Goal: Transaction & Acquisition: Purchase product/service

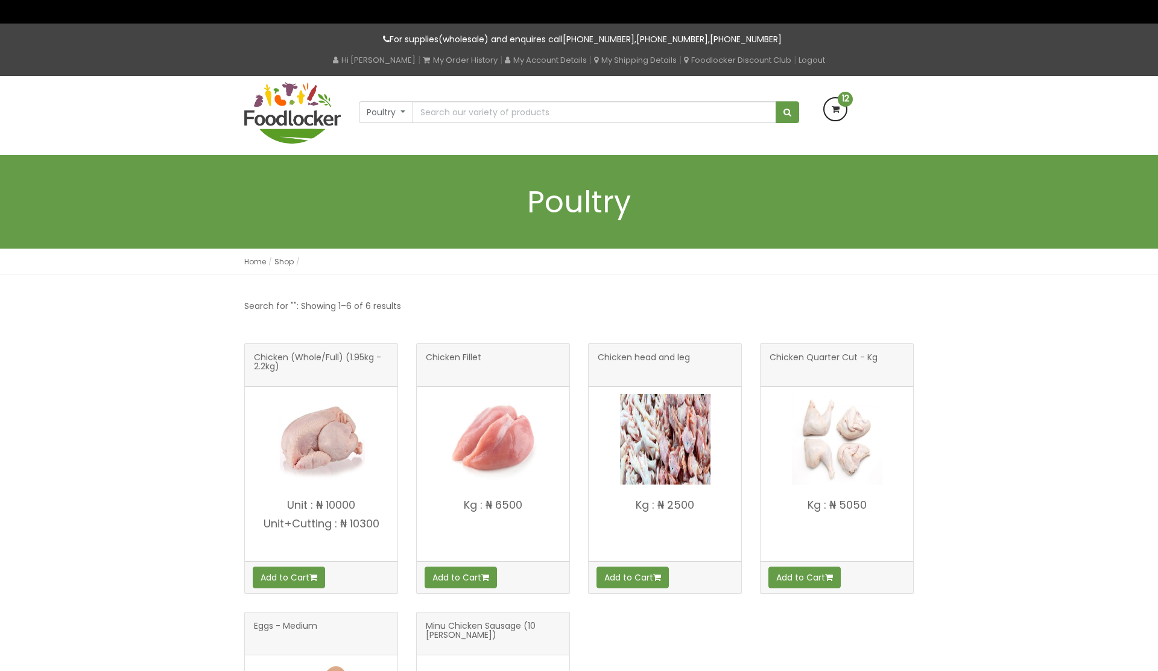
click at [845, 113] on icon at bounding box center [836, 109] width 22 height 22
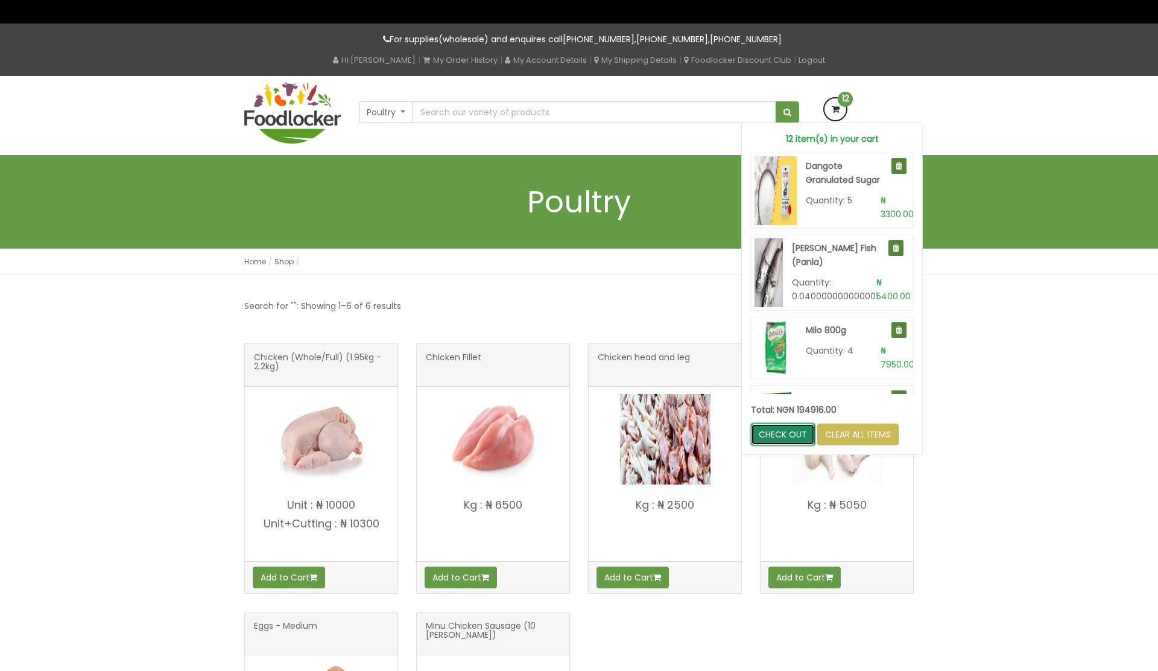
click at [778, 439] on link "CHECK OUT" at bounding box center [783, 435] width 64 height 22
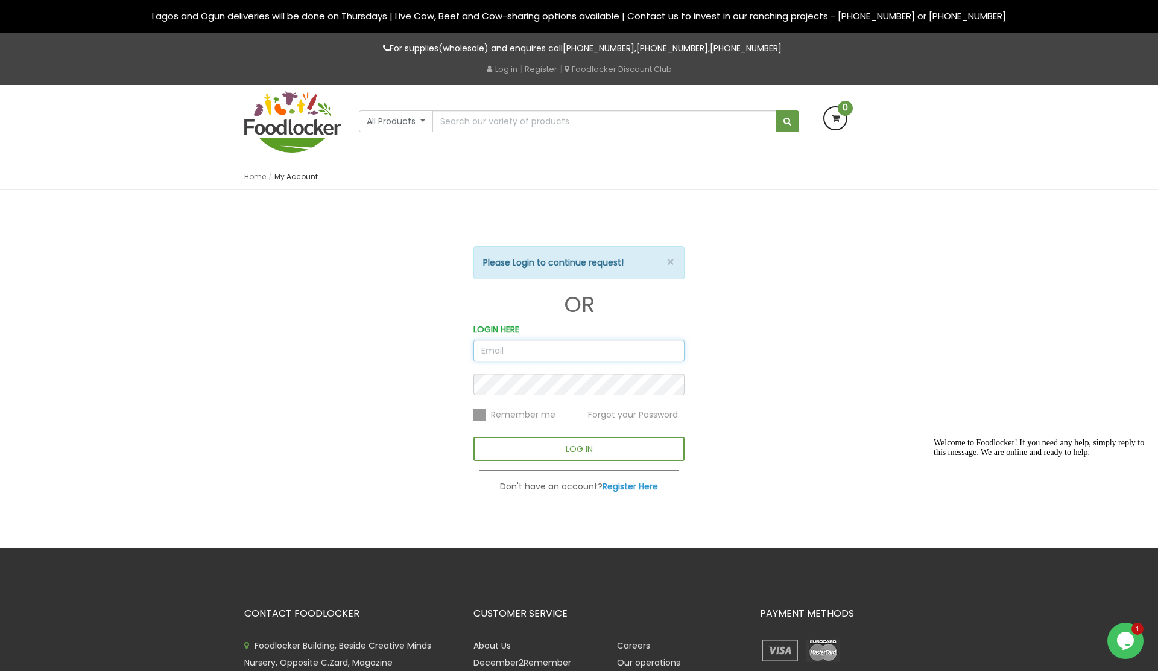
type input "[EMAIL_ADDRESS][DOMAIN_NAME]"
click at [579, 453] on button "LOG IN" at bounding box center [579, 449] width 211 height 24
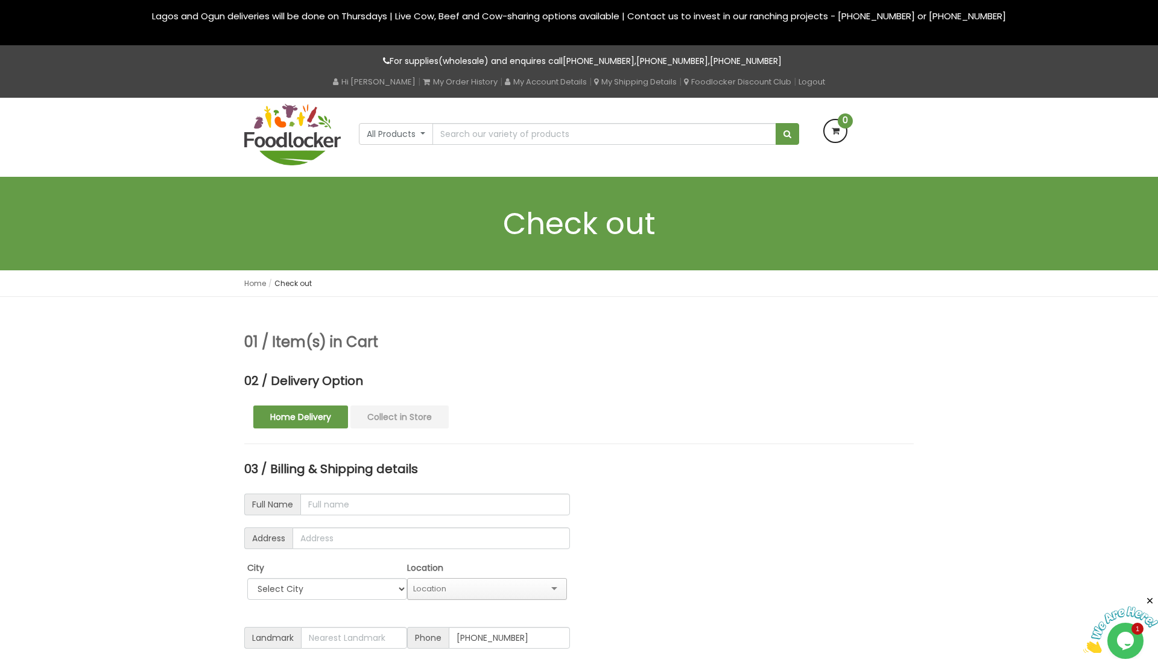
type input "Cornelius Cornell-Ade"
type input "10 Kola Ishola close, Shop Mesan Bus stop"
type input "Animal care office"
select select "window"
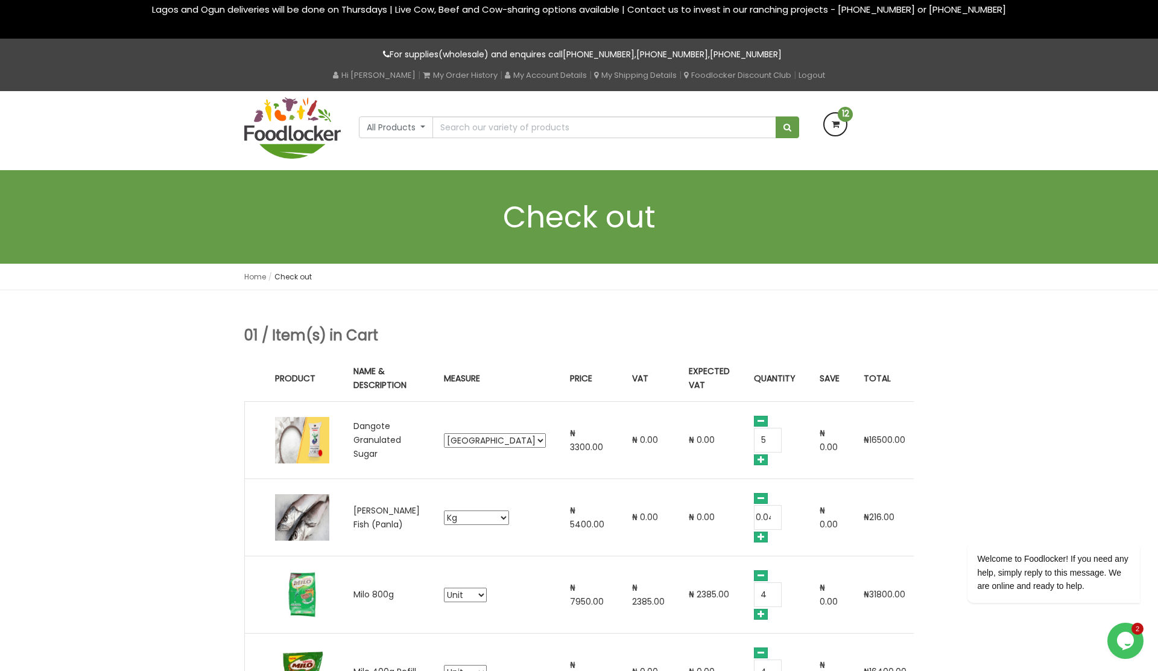
click at [685, 162] on div "All Products All Products Baby Food Baking Biscuit" at bounding box center [579, 130] width 688 height 78
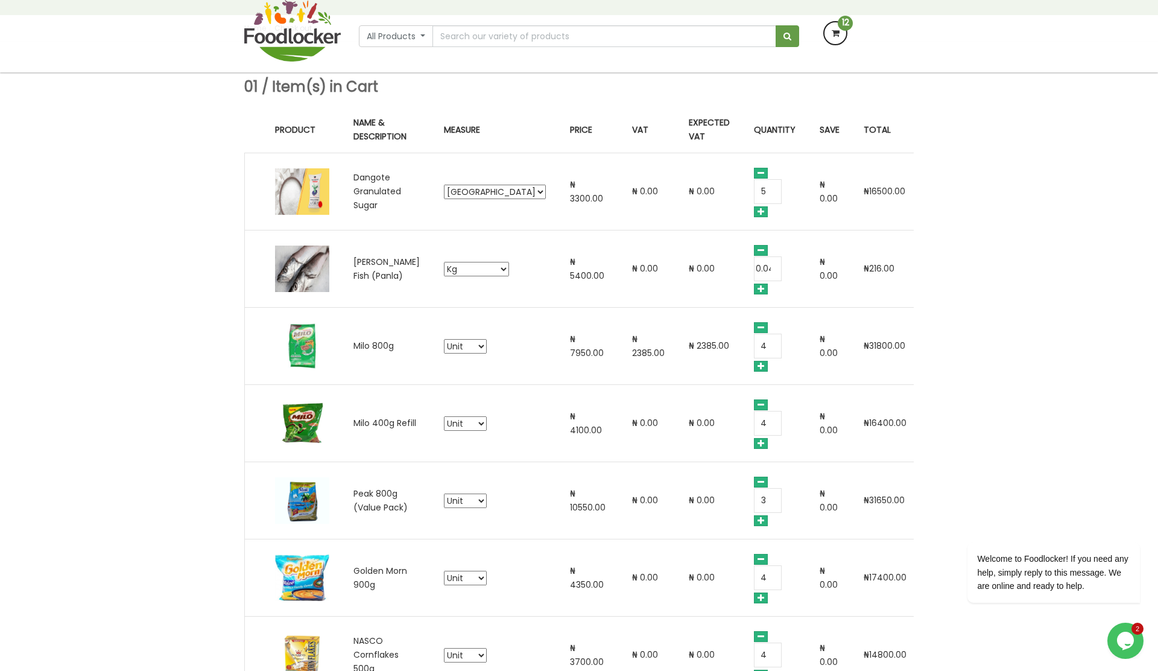
scroll to position [176, 0]
click at [754, 217] on icon at bounding box center [761, 213] width 14 height 11
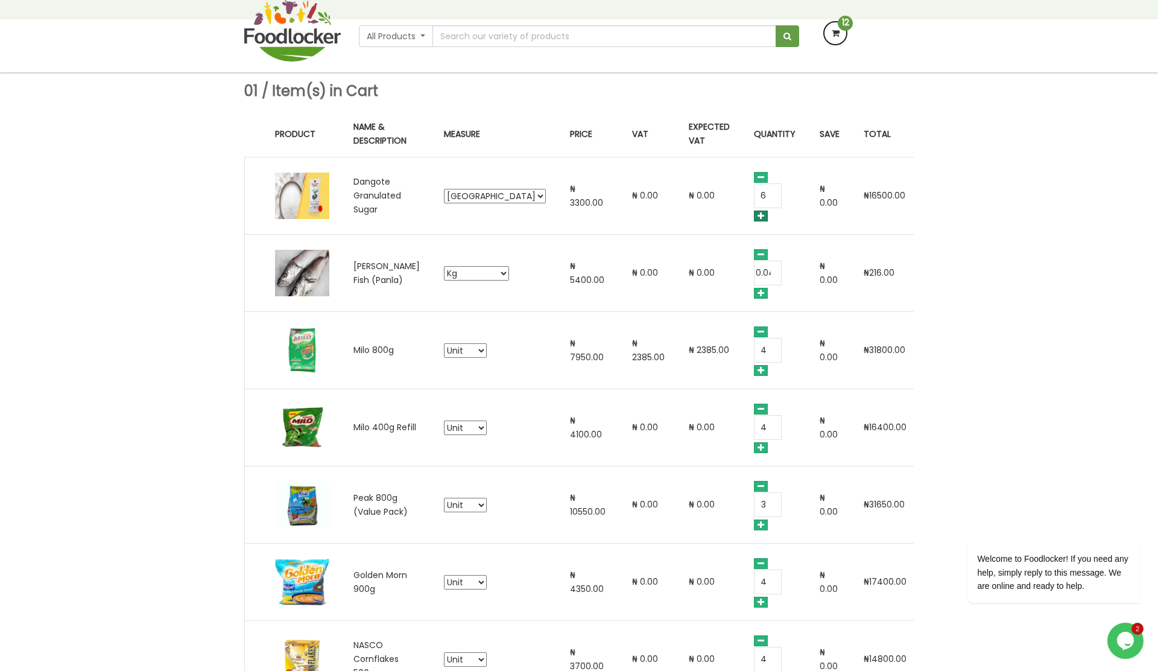
type input "5"
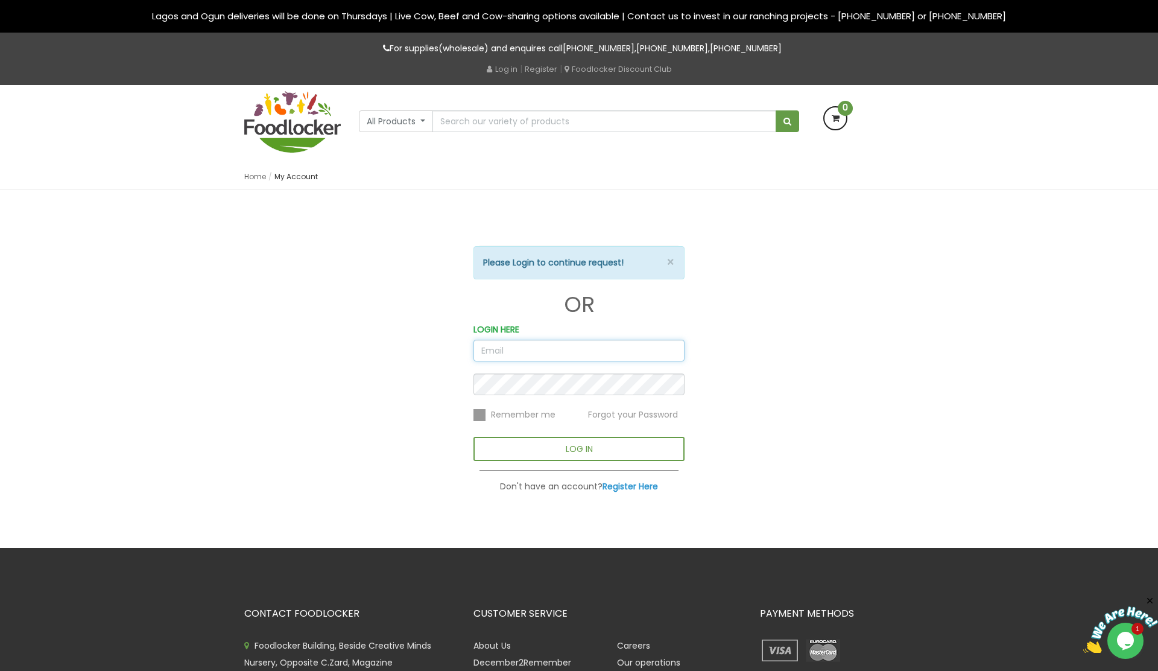
type input "[EMAIL_ADDRESS][DOMAIN_NAME]"
click at [579, 449] on button "LOG IN" at bounding box center [579, 449] width 211 height 24
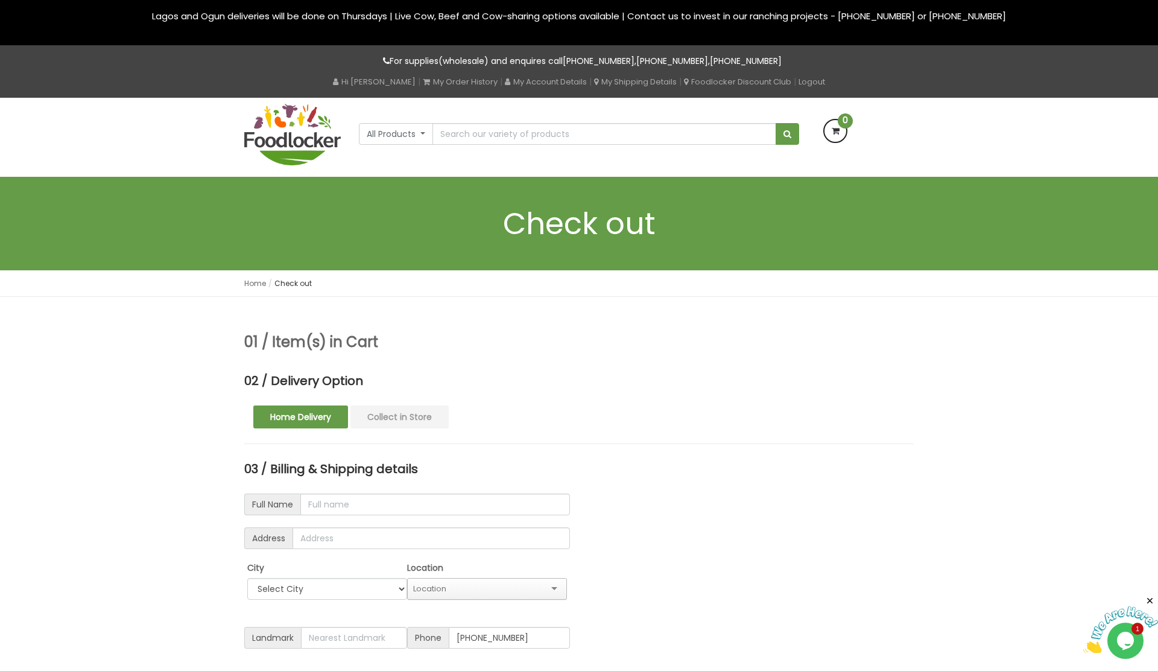
type input "[PERSON_NAME]"
type input "10 [PERSON_NAME] close, Shop Mesan Bus stop"
type input "Animal care office"
select select "window"
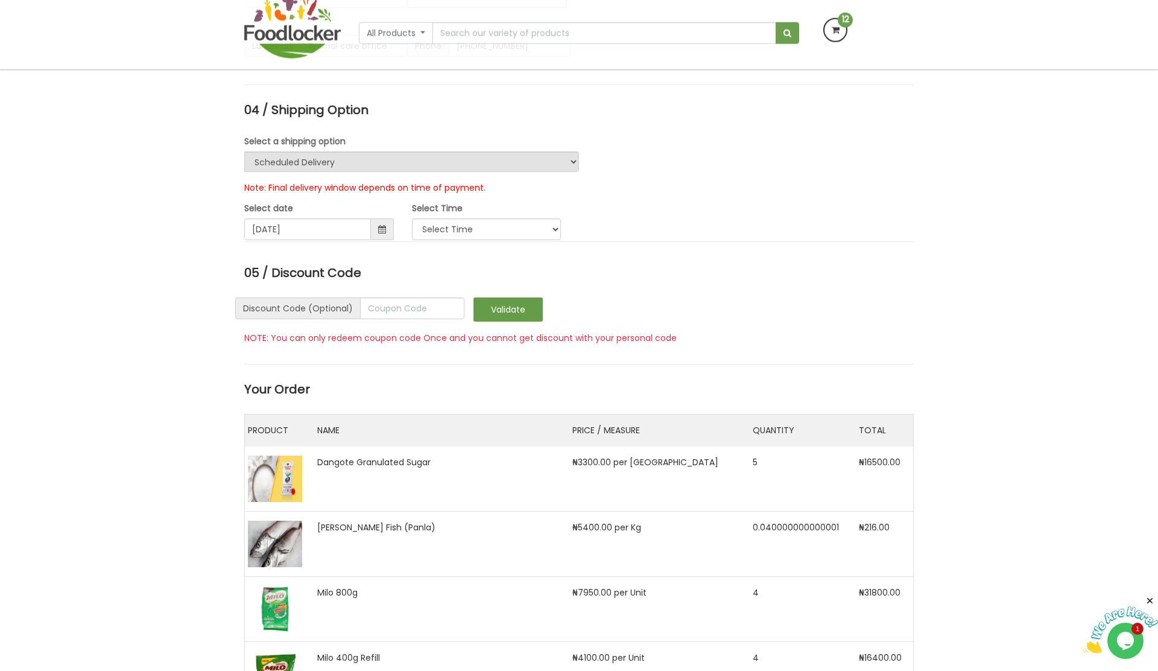
scroll to position [1511, 0]
click at [463, 238] on select "Select Time 9:00 AM - 11:00 AM 11:00 AM - 1:00 PM 1:00 PM - 3:00 PM 3:00 PM - 5…" at bounding box center [487, 228] width 150 height 22
select select "5"
click at [412, 230] on select "Select Time 9:00 AM - 11:00 AM 11:00 AM - 1:00 PM 1:00 PM - 3:00 PM 3:00 PM - 5…" at bounding box center [487, 228] width 150 height 22
click at [371, 238] on span at bounding box center [382, 228] width 23 height 22
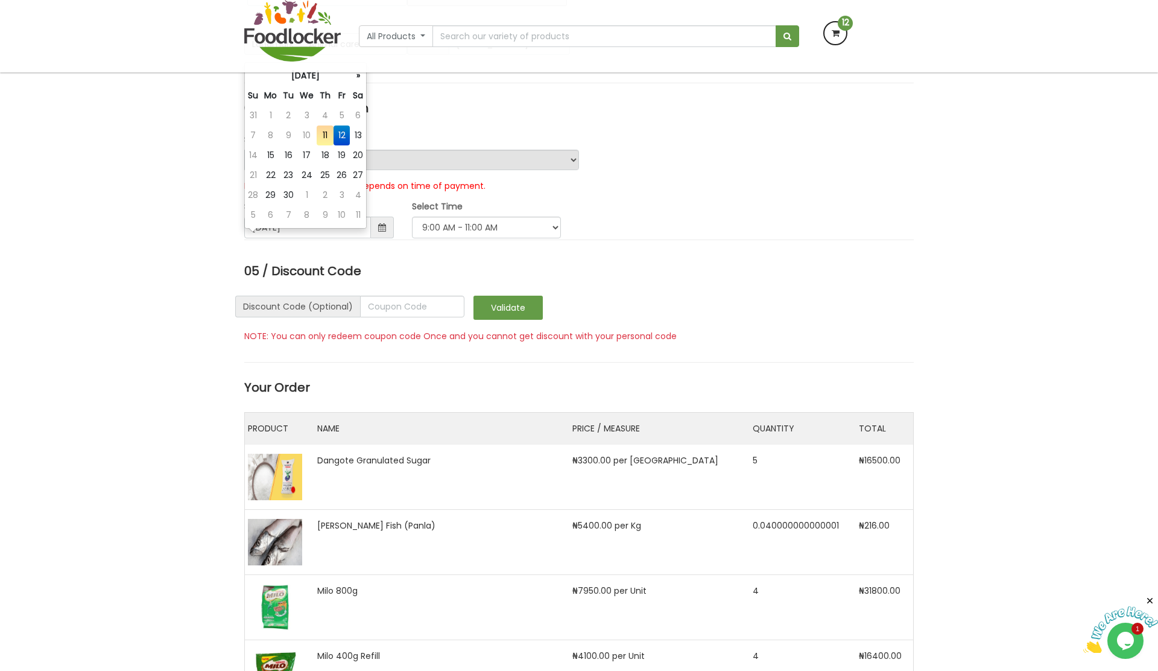
click at [339, 133] on td "12" at bounding box center [342, 135] width 16 height 20
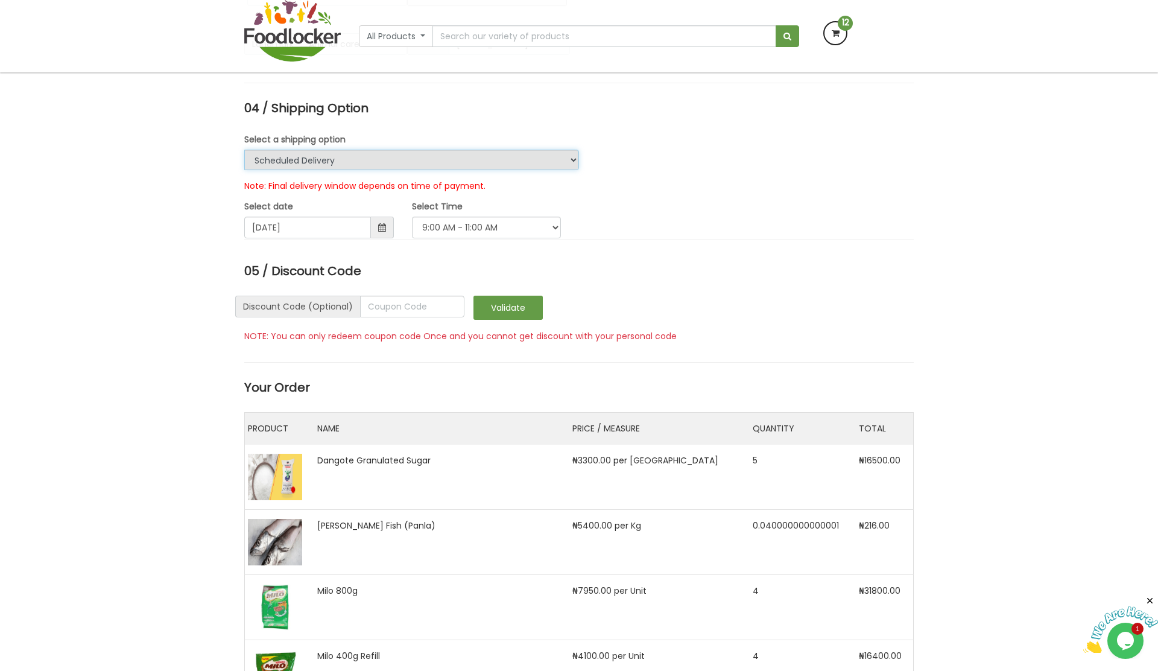
click at [573, 170] on select "Urgent Scheduled Delivery" at bounding box center [411, 160] width 335 height 21
click at [244, 164] on select "Urgent Scheduled Delivery" at bounding box center [411, 160] width 335 height 21
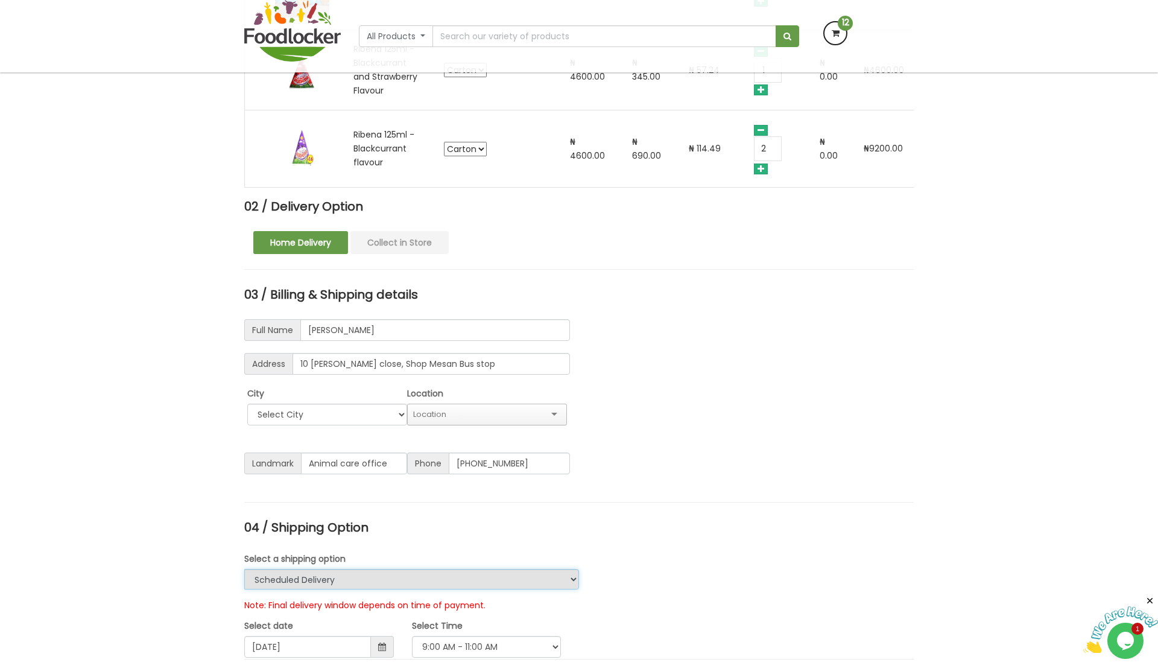
scroll to position [1093, 0]
click at [483, 340] on input "Cornelius Cornell-Ade" at bounding box center [435, 330] width 270 height 22
click at [626, 345] on div "03 / Billing & Shipping details Full Name Cornelius Cornell-Ade Address 10 Kola…" at bounding box center [579, 388] width 688 height 202
click at [401, 425] on select "Select City Ibadan Lagos Ogun" at bounding box center [327, 414] width 160 height 22
select select "Ibadan"
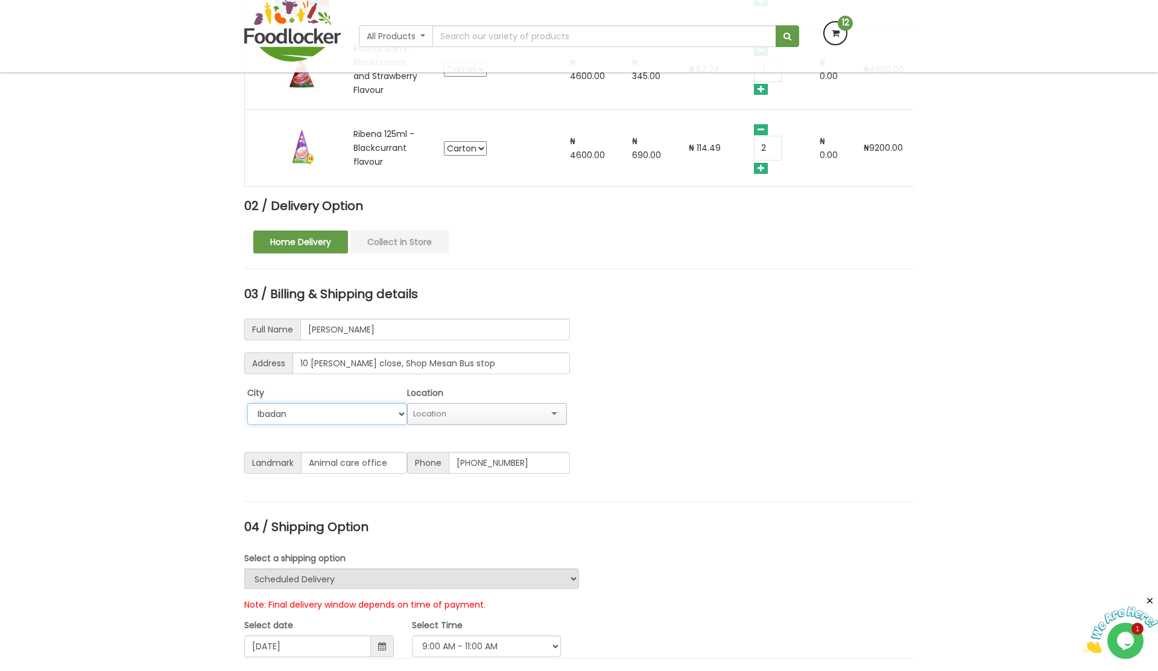
click at [247, 417] on select "Select City Ibadan Lagos Ogun" at bounding box center [327, 414] width 160 height 22
click at [547, 425] on div at bounding box center [487, 414] width 160 height 22
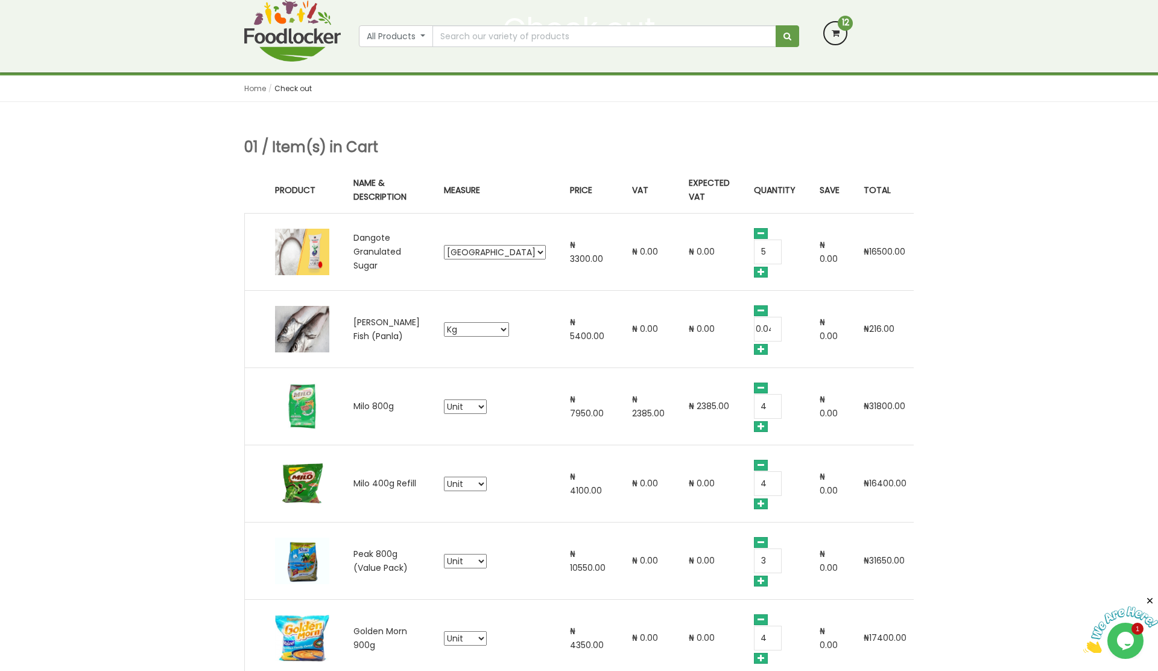
scroll to position [115, 0]
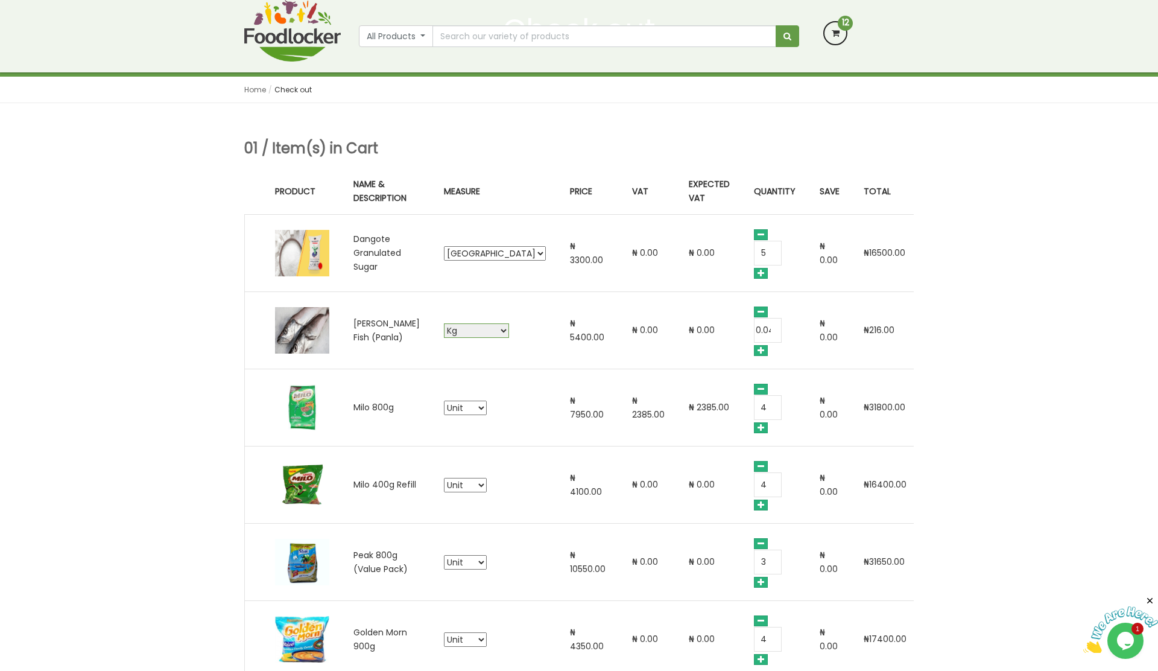
click at [500, 334] on select "Kg 20kg Carton" at bounding box center [476, 330] width 65 height 14
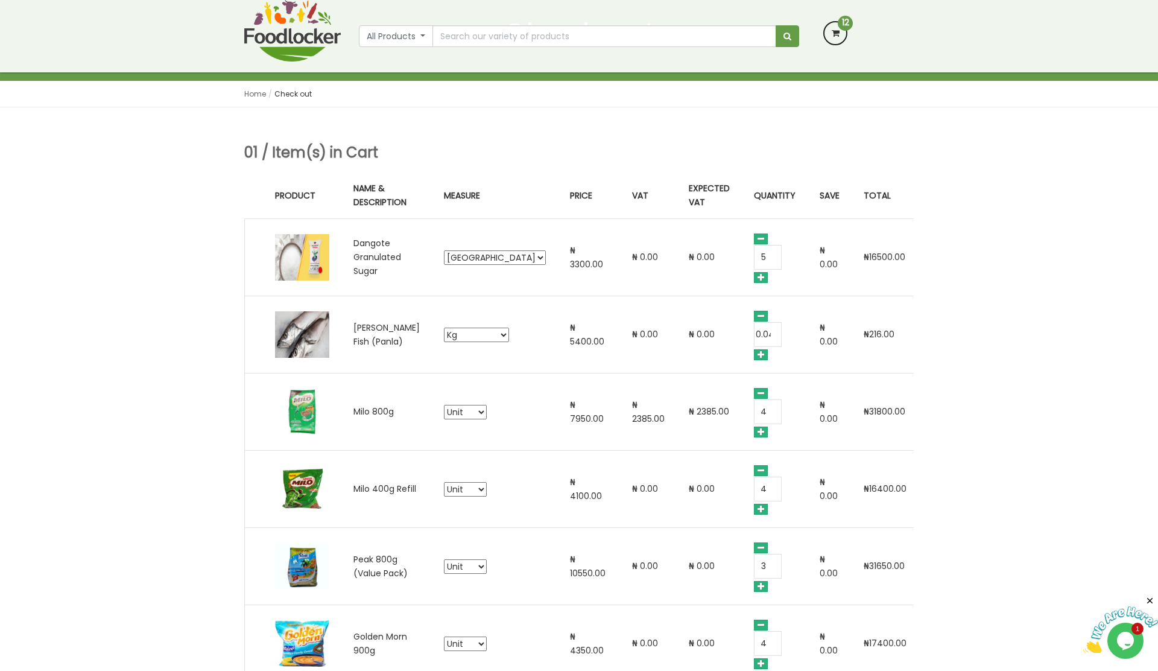
scroll to position [109, 0]
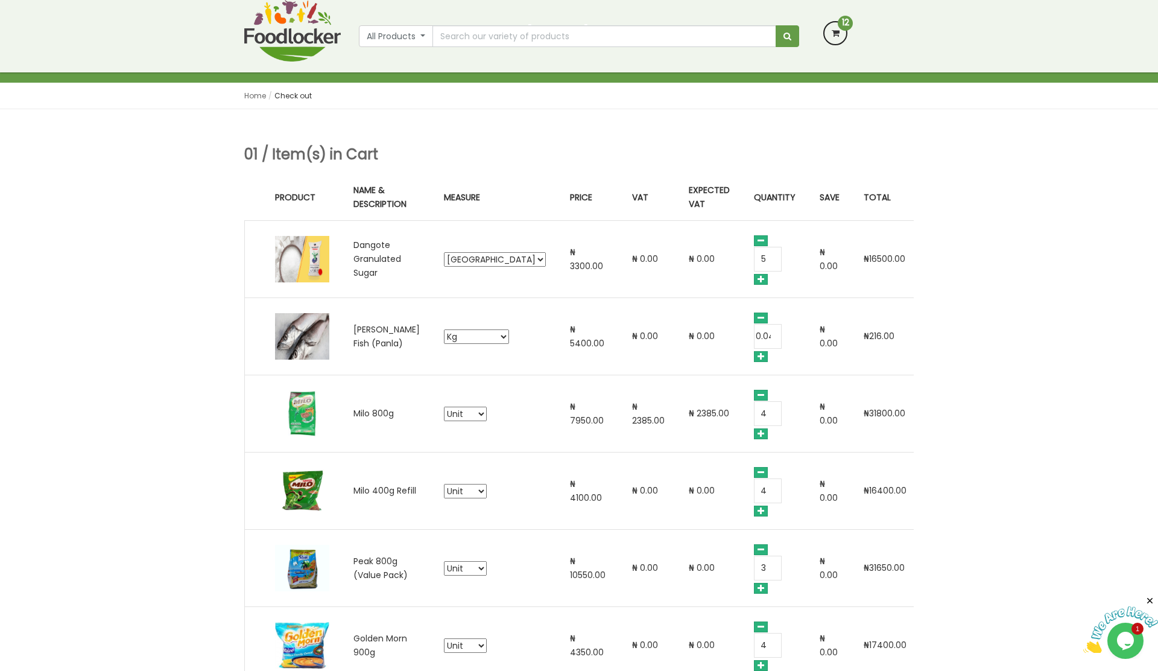
click at [932, 336] on link at bounding box center [935, 336] width 7 height 8
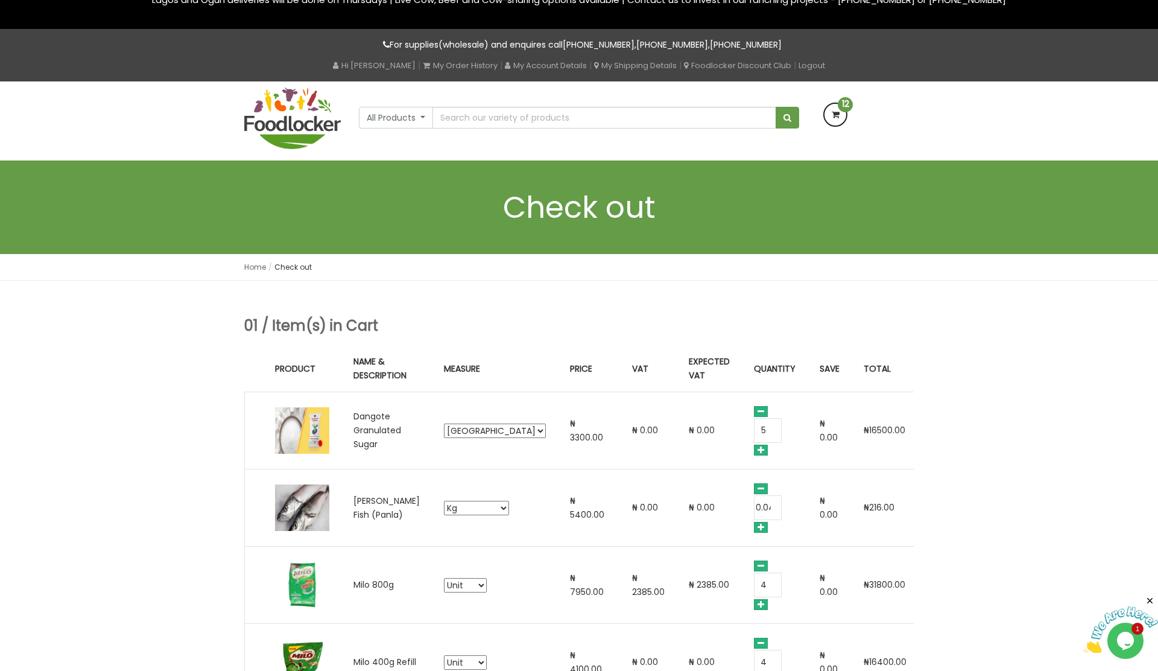
scroll to position [0, 0]
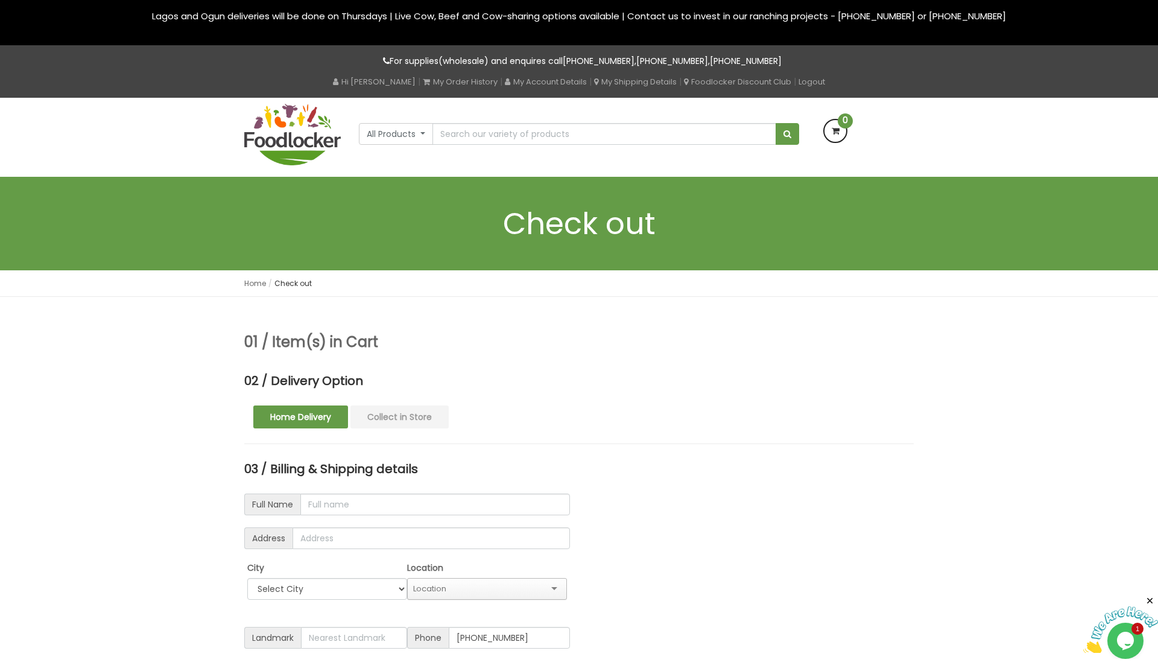
type input "[PERSON_NAME]"
type input "10 [PERSON_NAME] close, Shop Mesan Bus stop"
type input "Animal care office"
select select "window"
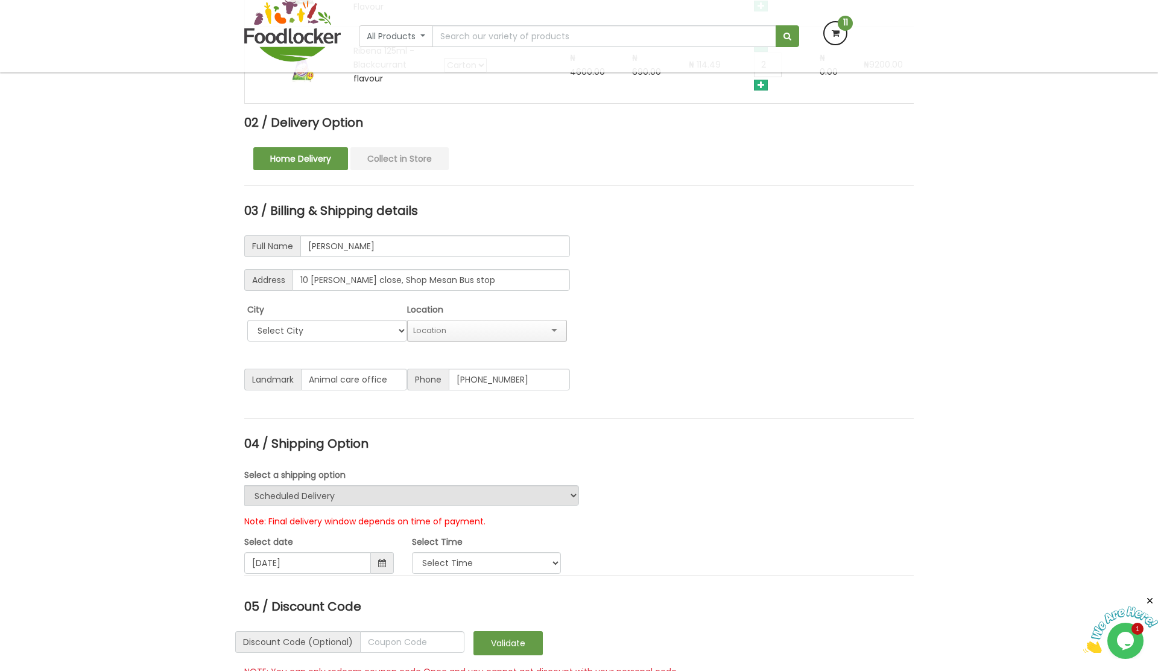
scroll to position [1101, 0]
click at [394, 329] on select "Select City [GEOGRAPHIC_DATA] [GEOGRAPHIC_DATA] [GEOGRAPHIC_DATA]" at bounding box center [327, 329] width 160 height 22
select select "Ibadan"
click at [247, 318] on select "Select City [GEOGRAPHIC_DATA] [GEOGRAPHIC_DATA] [GEOGRAPHIC_DATA]" at bounding box center [327, 329] width 160 height 22
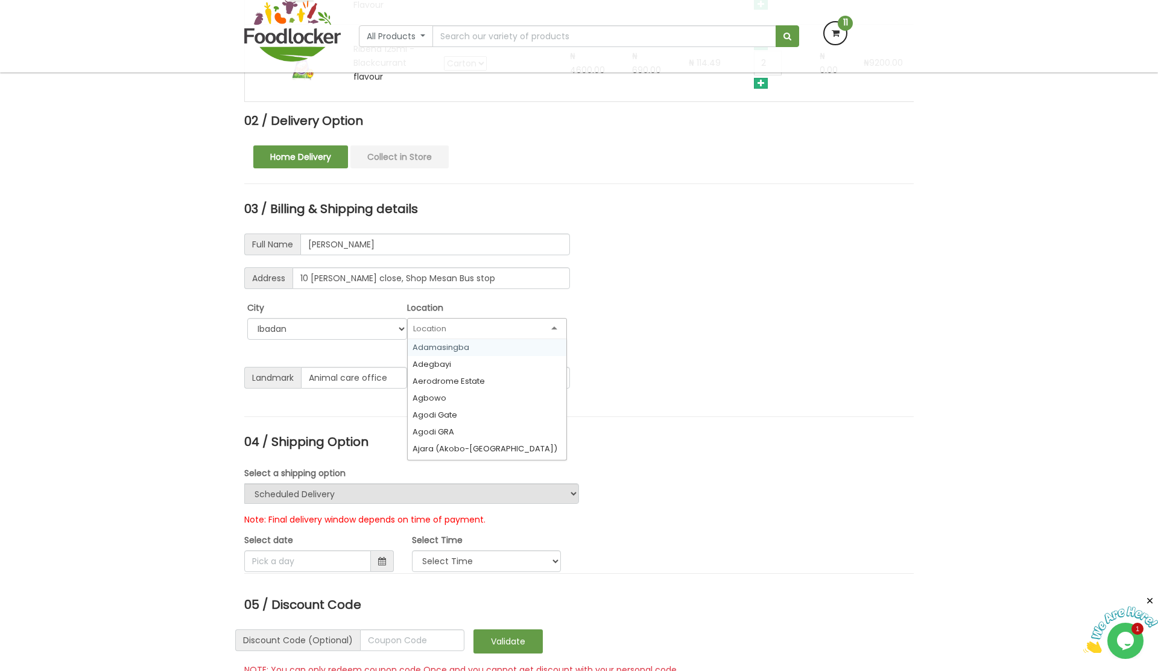
click at [512, 337] on div at bounding box center [487, 329] width 160 height 22
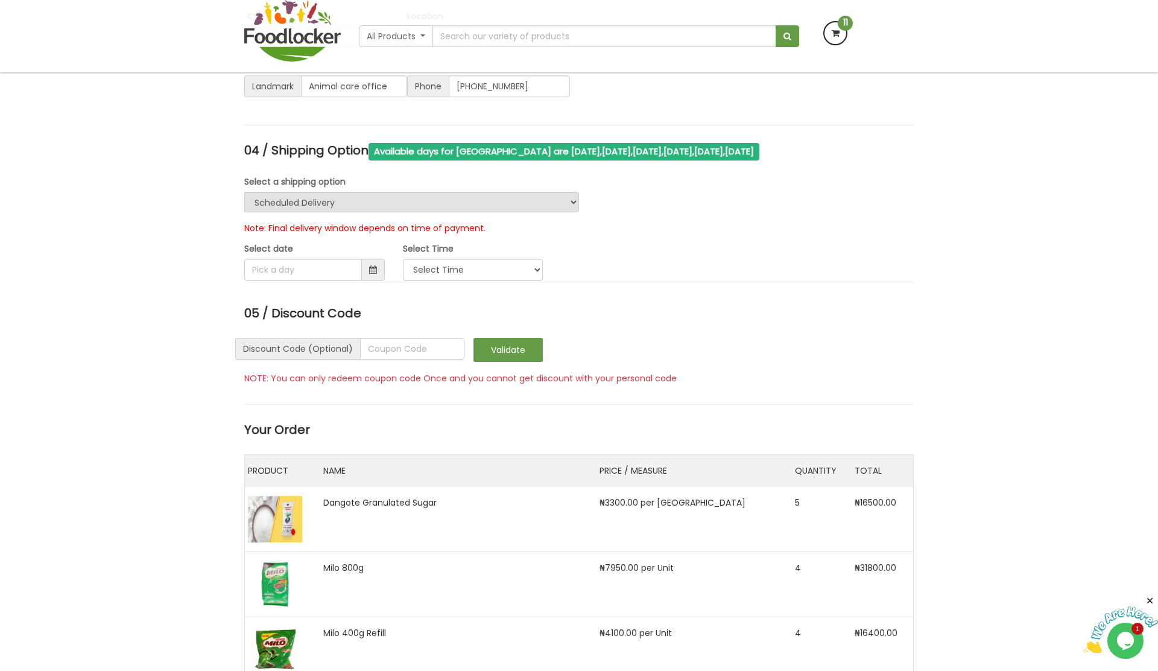
scroll to position [1386, 0]
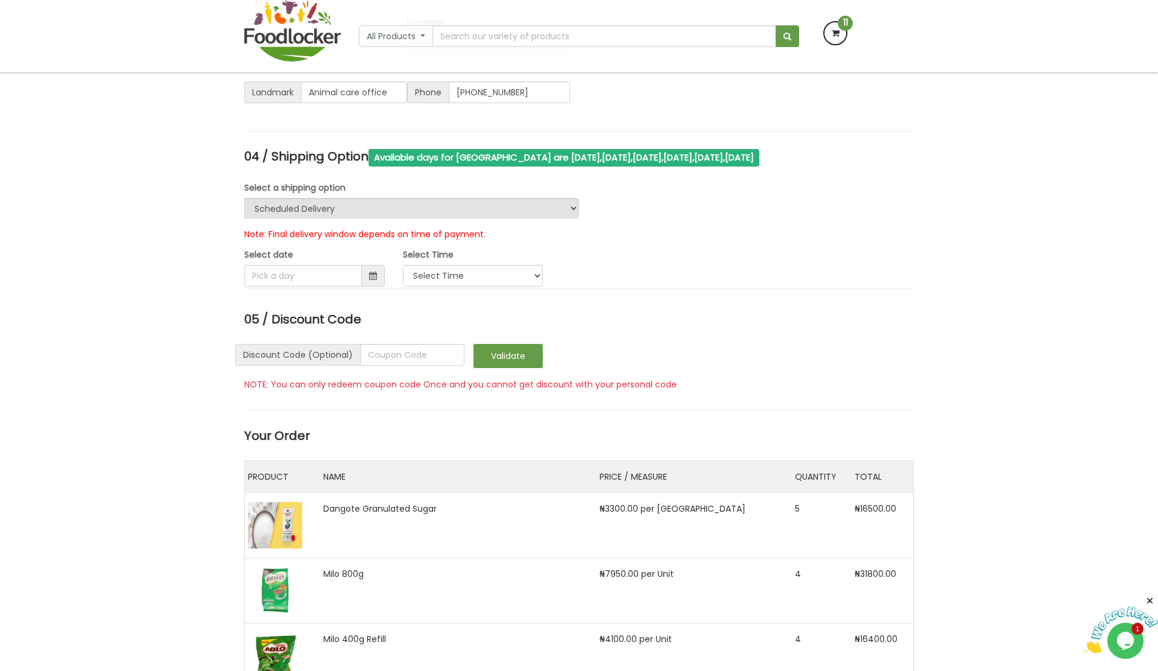
click at [362, 279] on span at bounding box center [373, 276] width 23 height 22
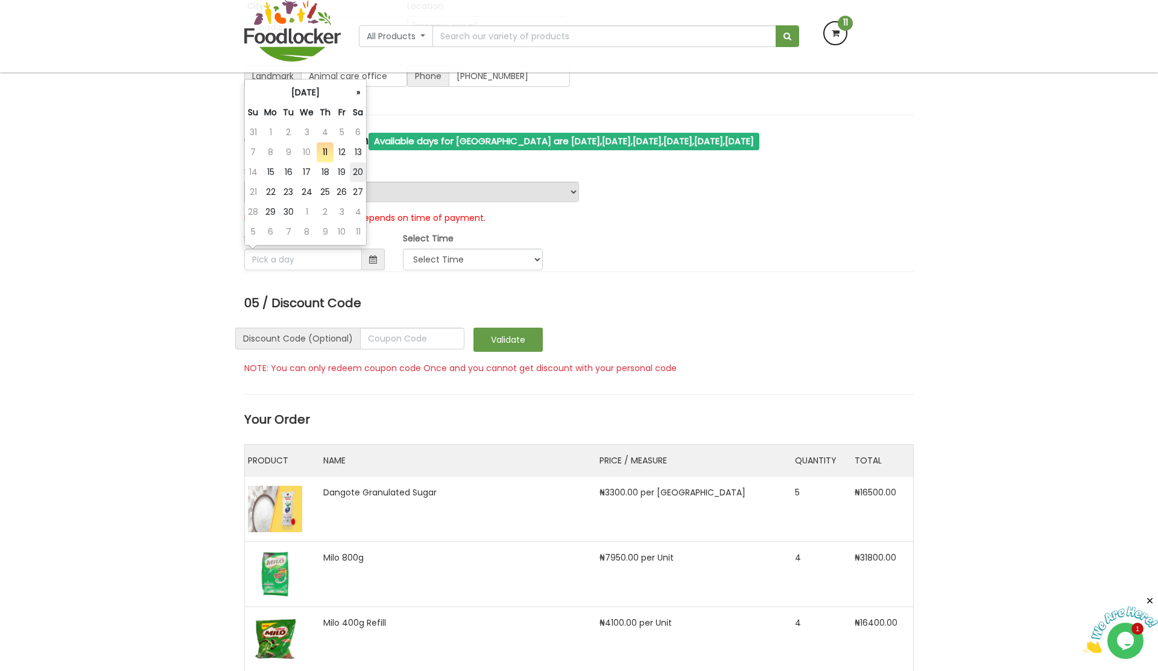
scroll to position [1403, 0]
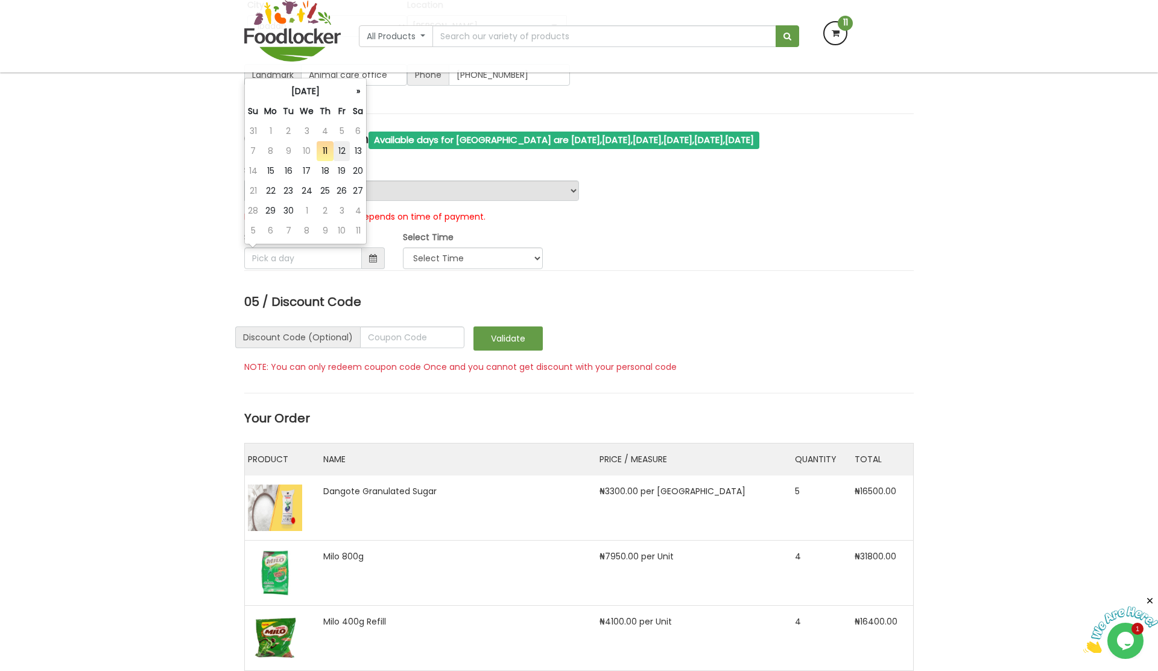
click at [347, 151] on td "12" at bounding box center [342, 151] width 16 height 20
type input "2025-09-12"
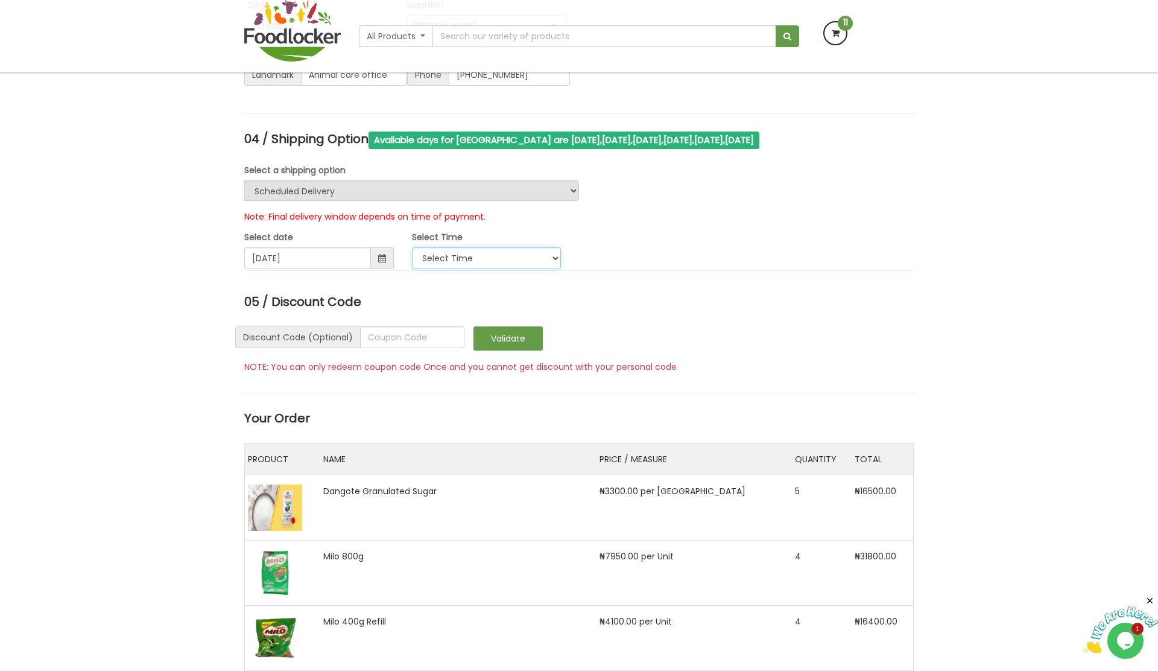
click at [489, 262] on select "Select Time 9:00 AM - 11:00 AM 11:00 AM - 1:00 PM 1:00 PM - 3:00 PM 3:00 PM - 5…" at bounding box center [487, 258] width 150 height 22
click at [412, 247] on select "Select Time 9:00 AM - 11:00 AM 11:00 AM - 1:00 PM 1:00 PM - 3:00 PM 3:00 PM - 5…" at bounding box center [487, 258] width 150 height 22
click at [489, 259] on select "Select Time 9:00 AM - 11:00 AM 11:00 AM - 1:00 PM 1:00 PM - 3:00 PM 3:00 PM - 5…" at bounding box center [487, 258] width 150 height 22
select select "9"
click at [412, 247] on select "Select Time 9:00 AM - 11:00 AM 11:00 AM - 1:00 PM 1:00 PM - 3:00 PM 3:00 PM - 5…" at bounding box center [487, 258] width 150 height 22
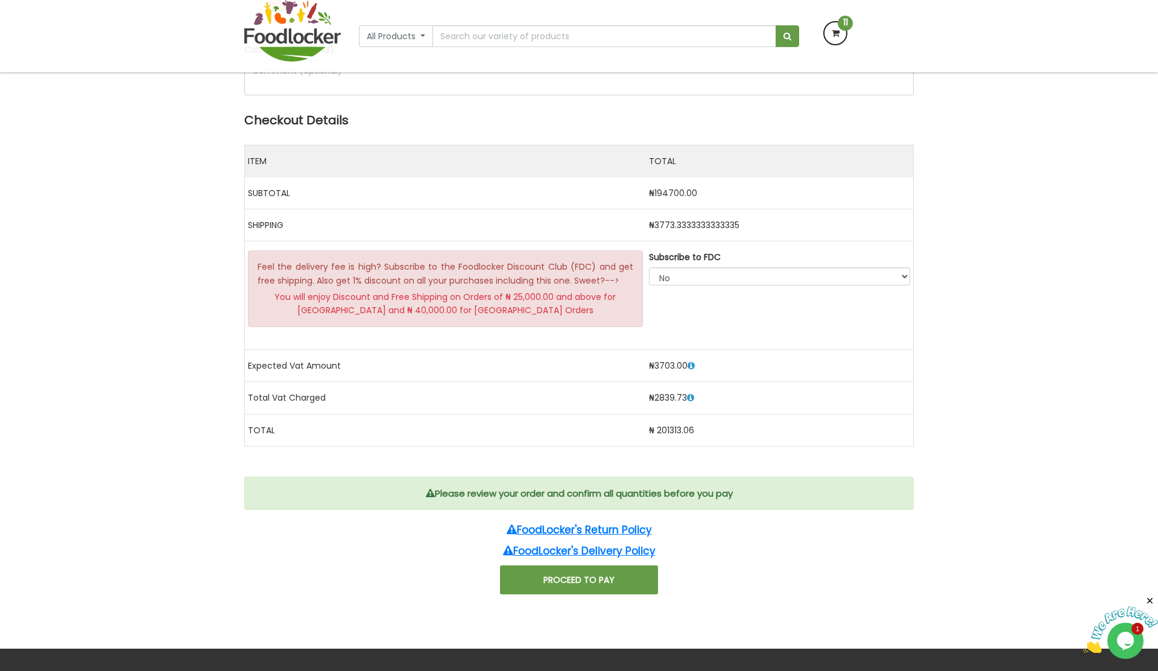
scroll to position [2601, 0]
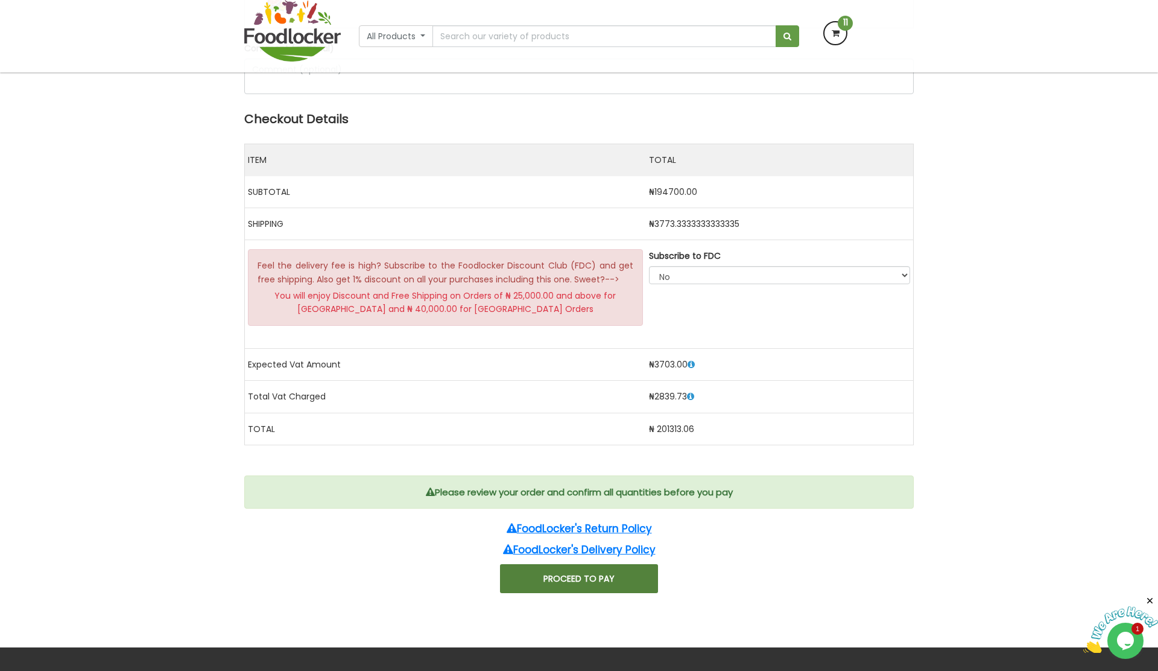
click at [585, 578] on button "PROCEED TO PAY" at bounding box center [579, 578] width 158 height 29
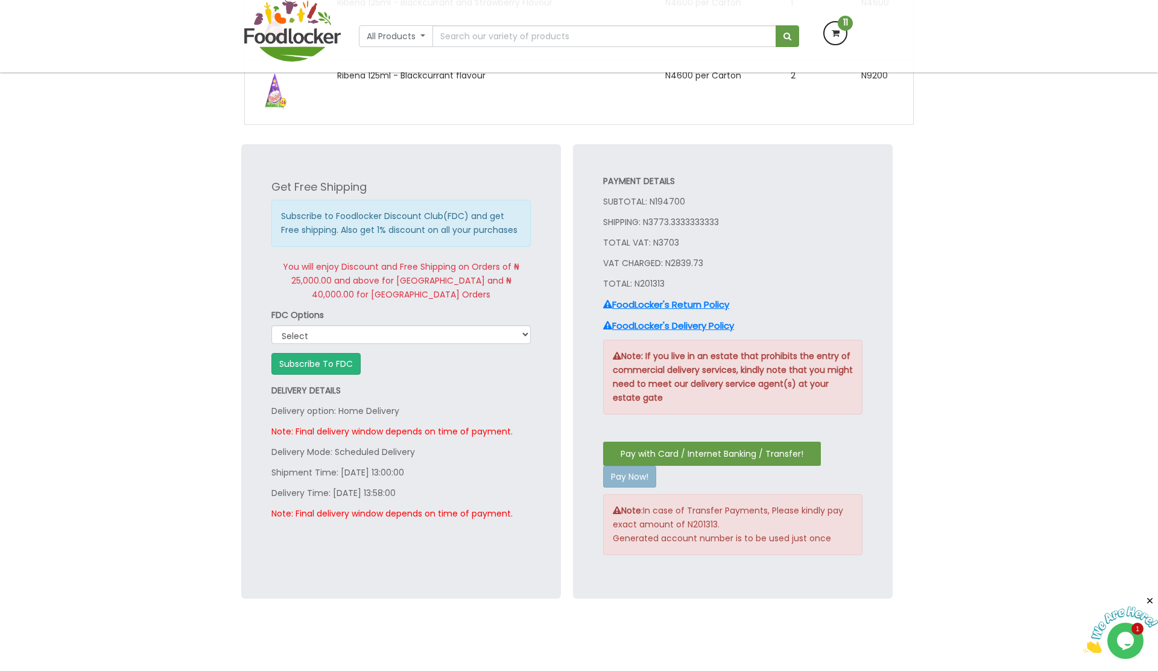
scroll to position [958, 0]
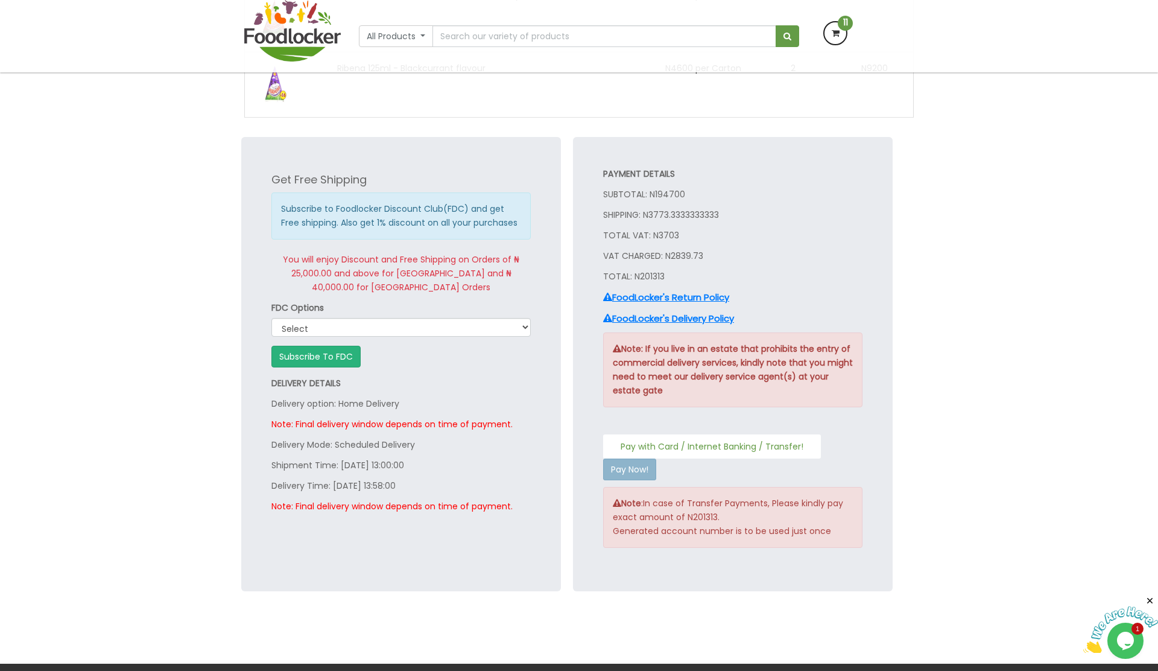
click at [697, 452] on button "Pay with Card / Internet Banking / Transfer!" at bounding box center [712, 446] width 218 height 24
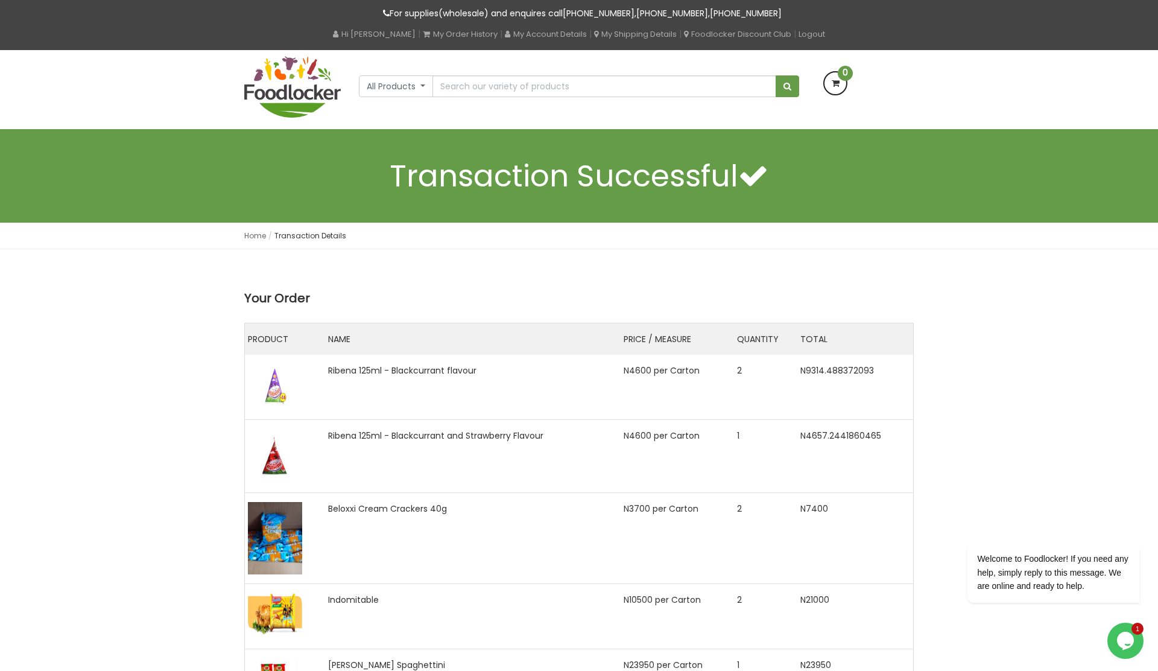
scroll to position [45, 0]
